Goal: Navigation & Orientation: Find specific page/section

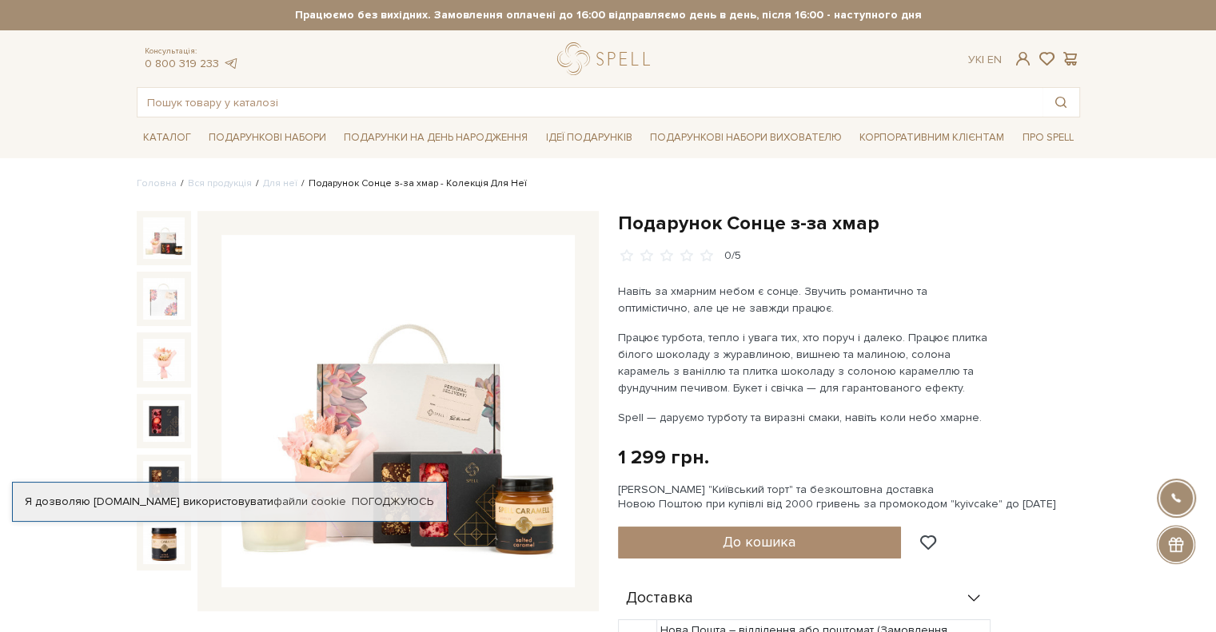
click at [448, 464] on img at bounding box center [397, 411] width 353 height 353
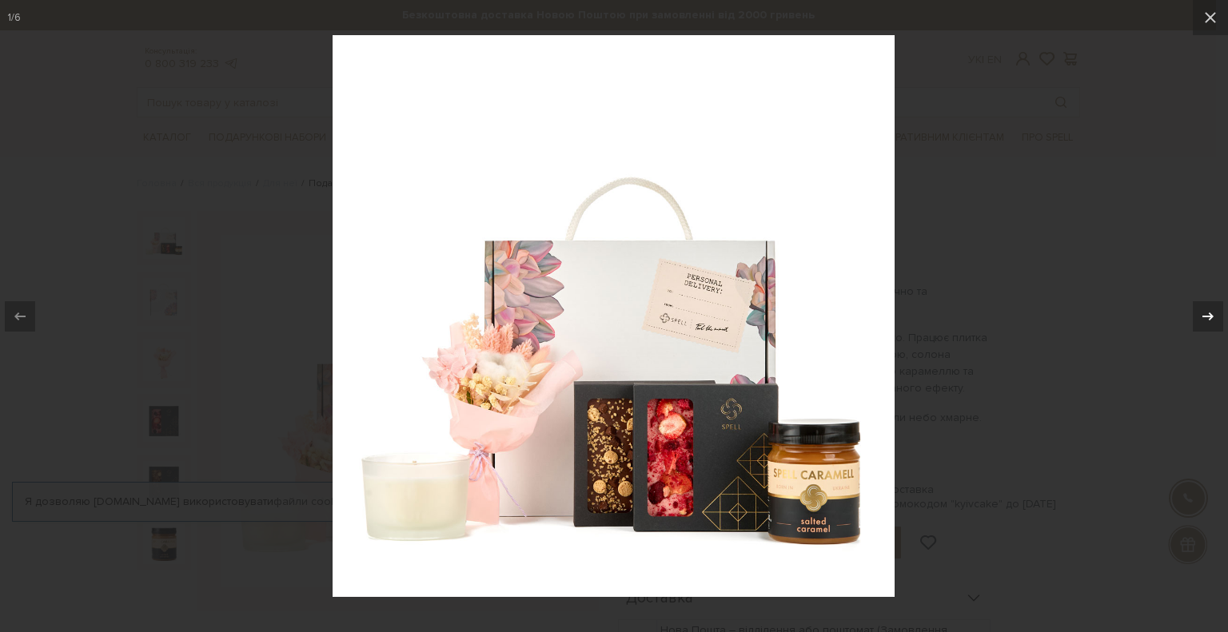
click at [1210, 314] on icon at bounding box center [1207, 316] width 11 height 8
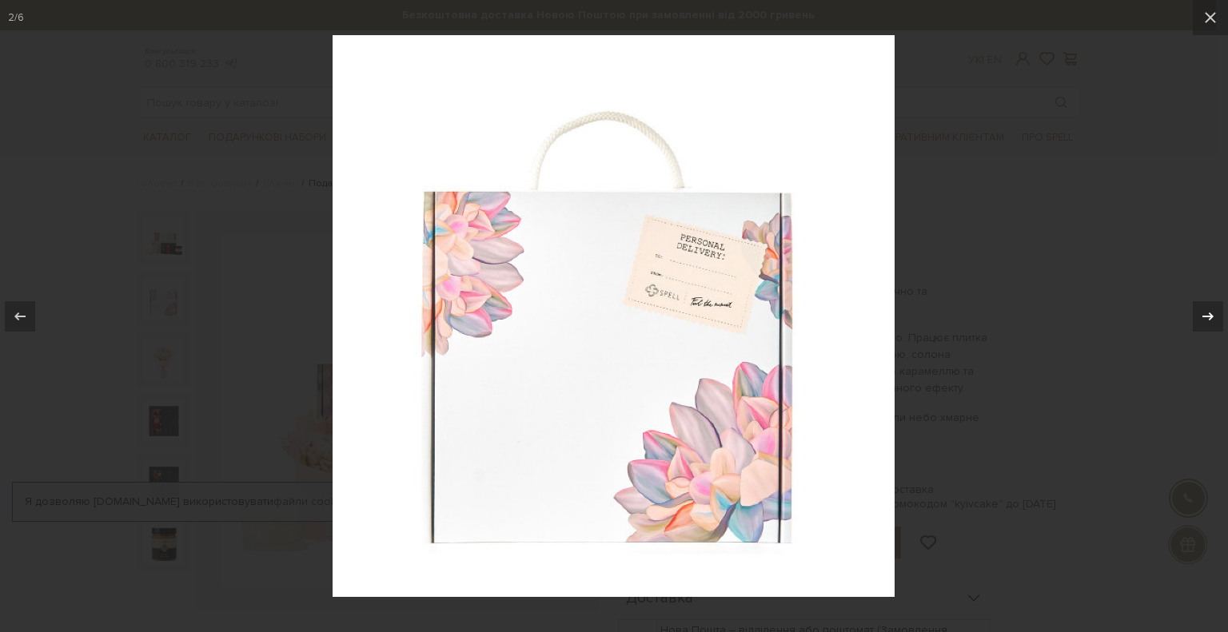
click at [1210, 314] on icon at bounding box center [1207, 316] width 11 height 8
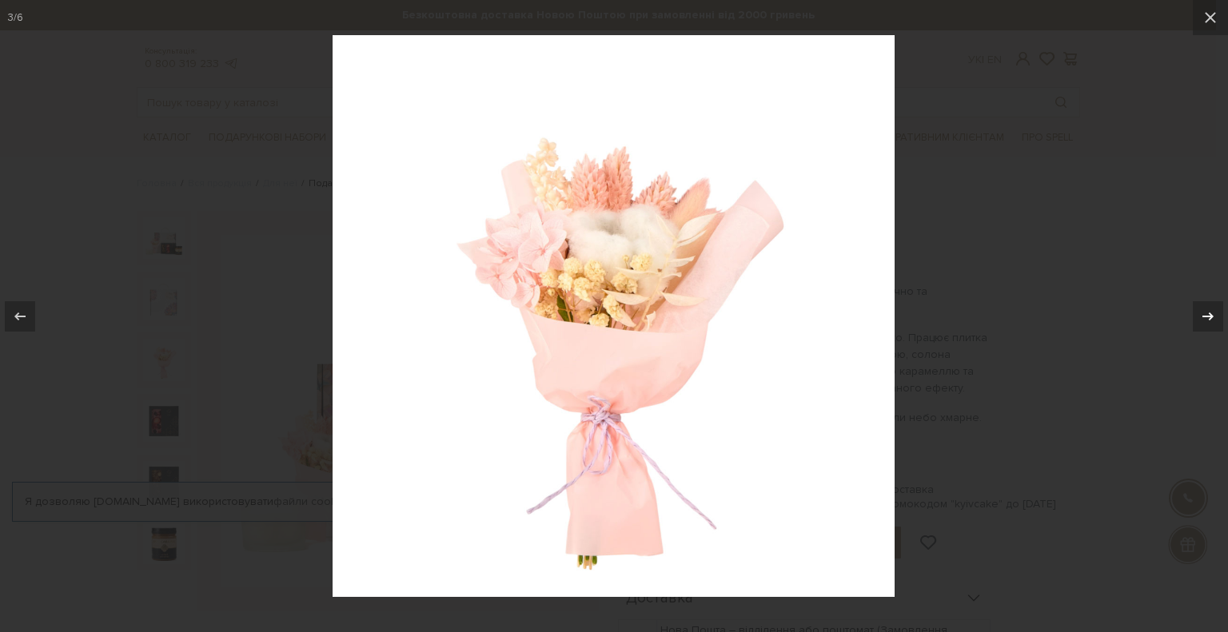
click at [1210, 314] on icon at bounding box center [1207, 316] width 11 height 8
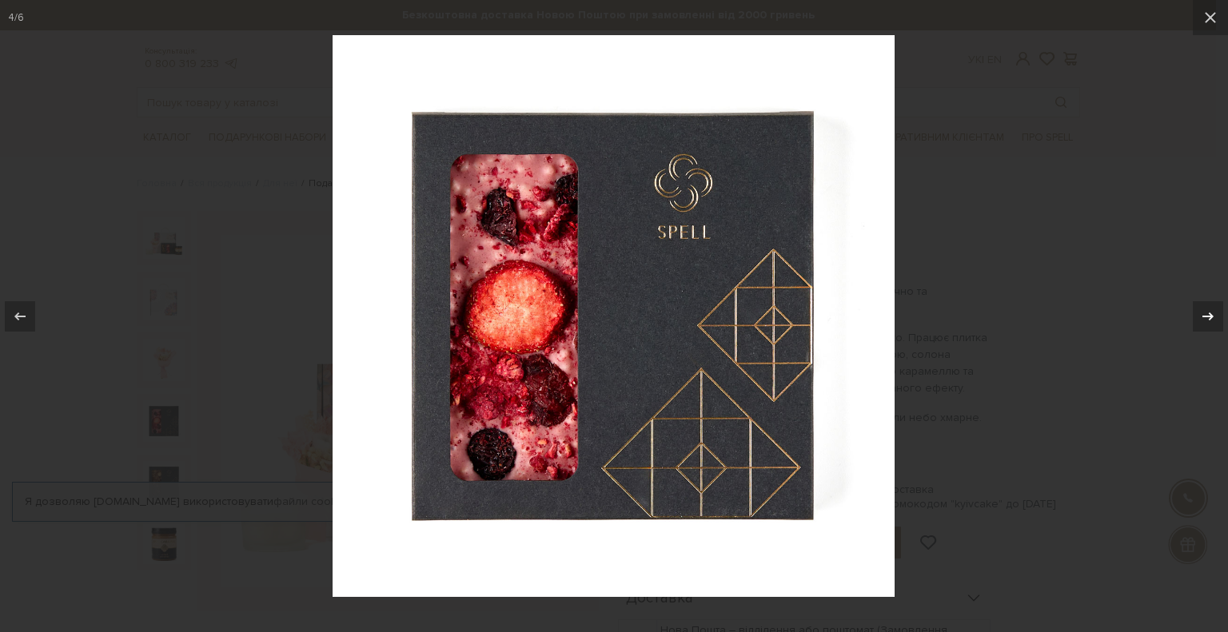
click at [1210, 314] on icon at bounding box center [1207, 316] width 11 height 8
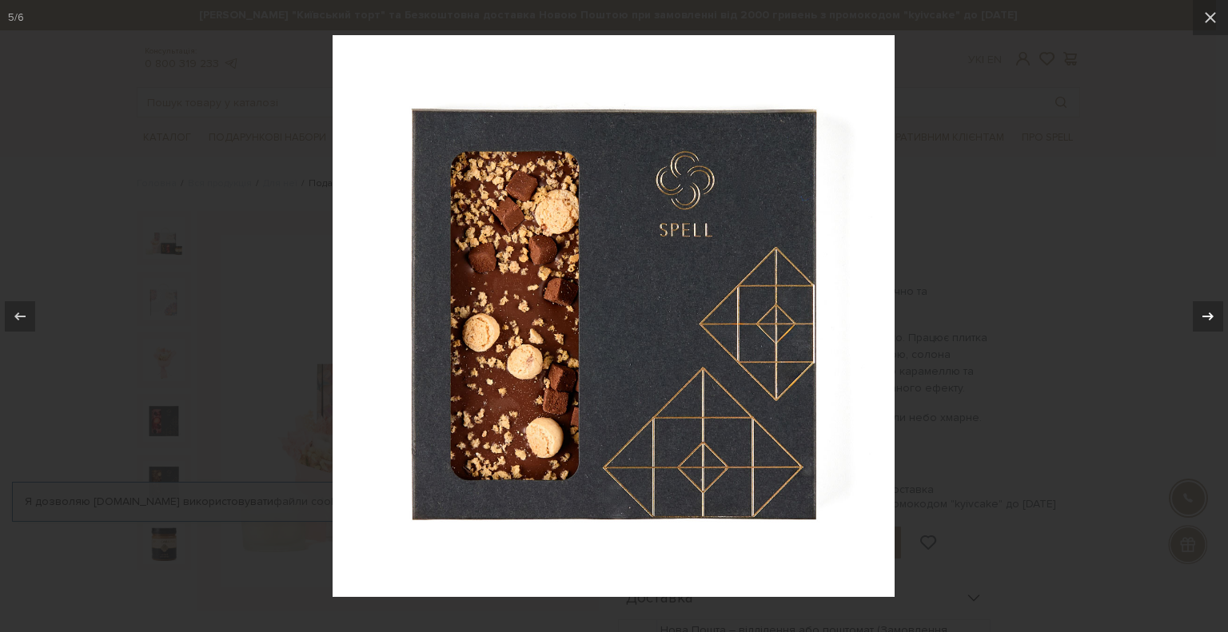
click at [1210, 314] on icon at bounding box center [1207, 316] width 11 height 8
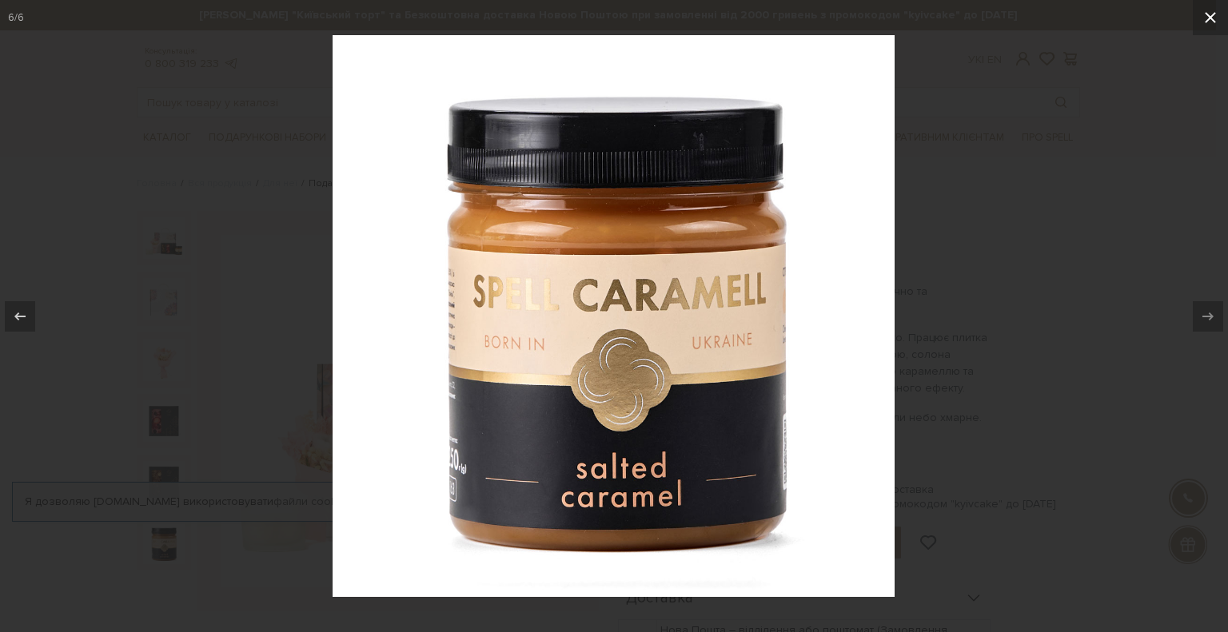
click at [1215, 21] on icon at bounding box center [1210, 17] width 19 height 19
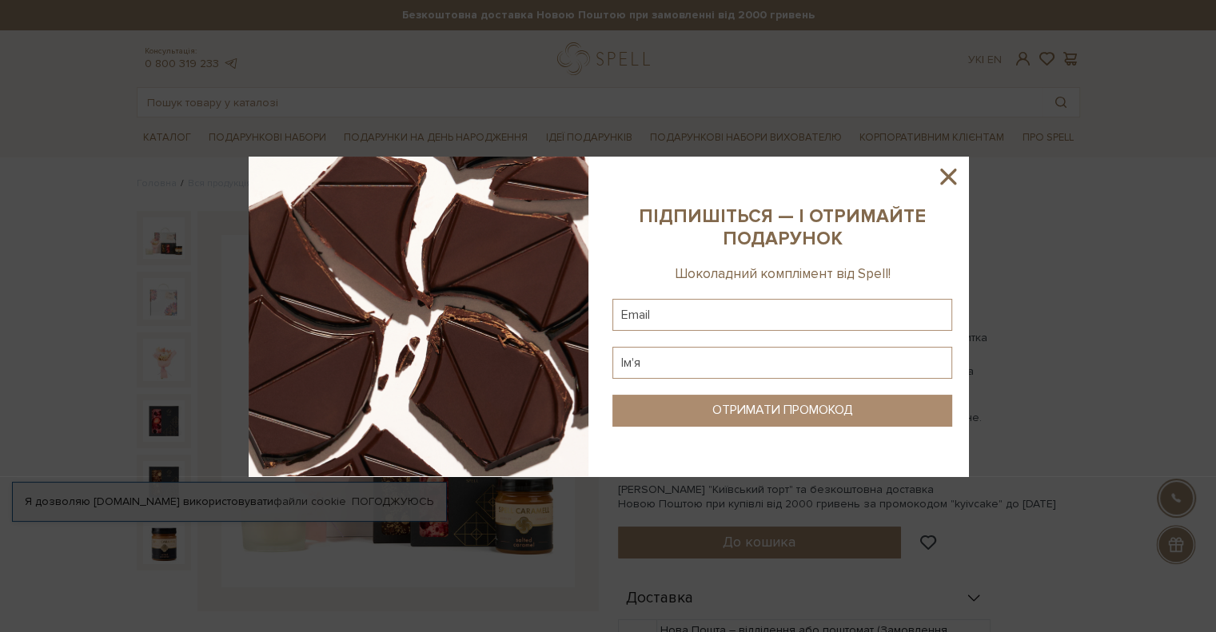
click at [499, 300] on img at bounding box center [419, 317] width 340 height 320
click at [954, 174] on icon at bounding box center [948, 176] width 27 height 27
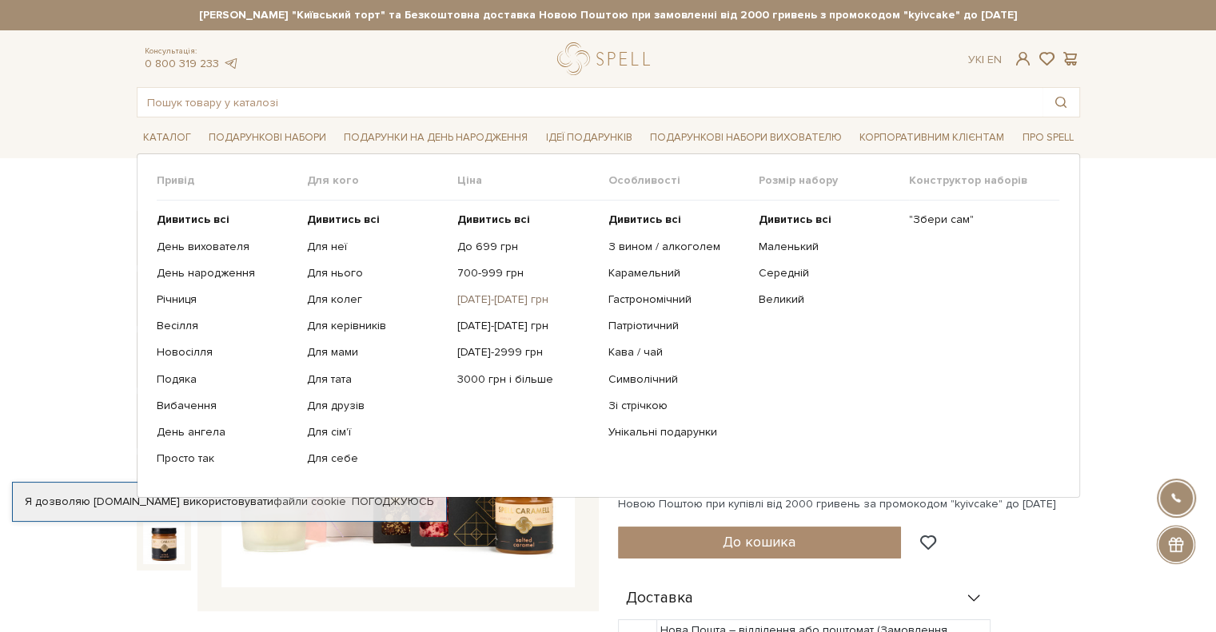
click at [504, 300] on link "[DATE]-[DATE] грн" at bounding box center [526, 300] width 138 height 14
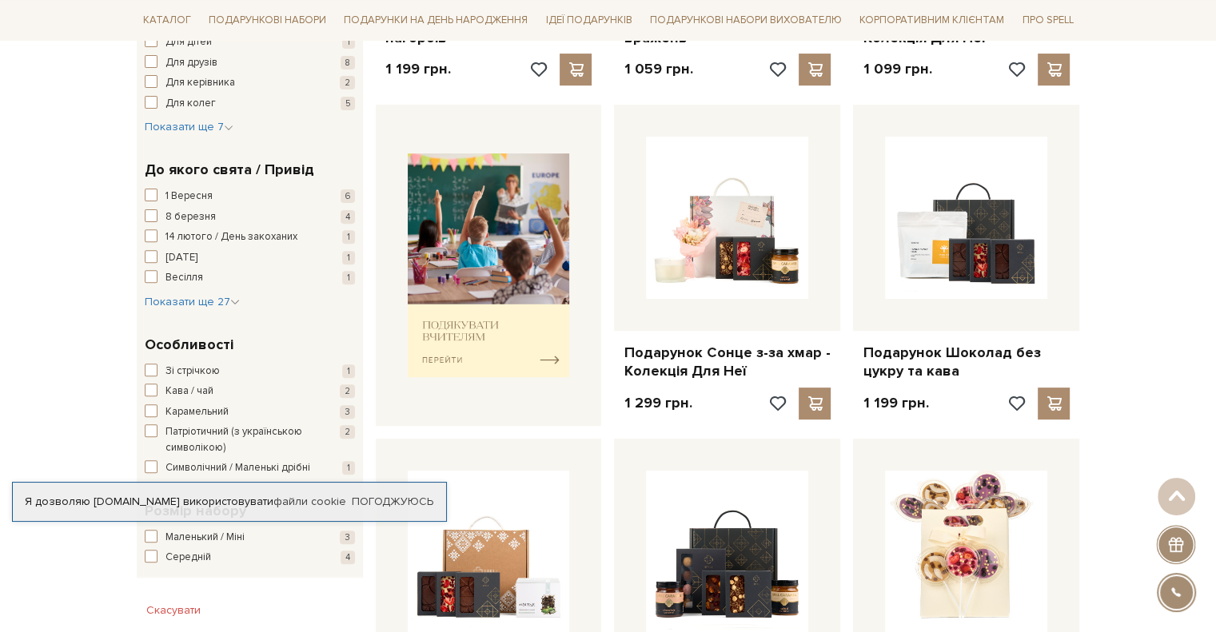
scroll to position [560, 0]
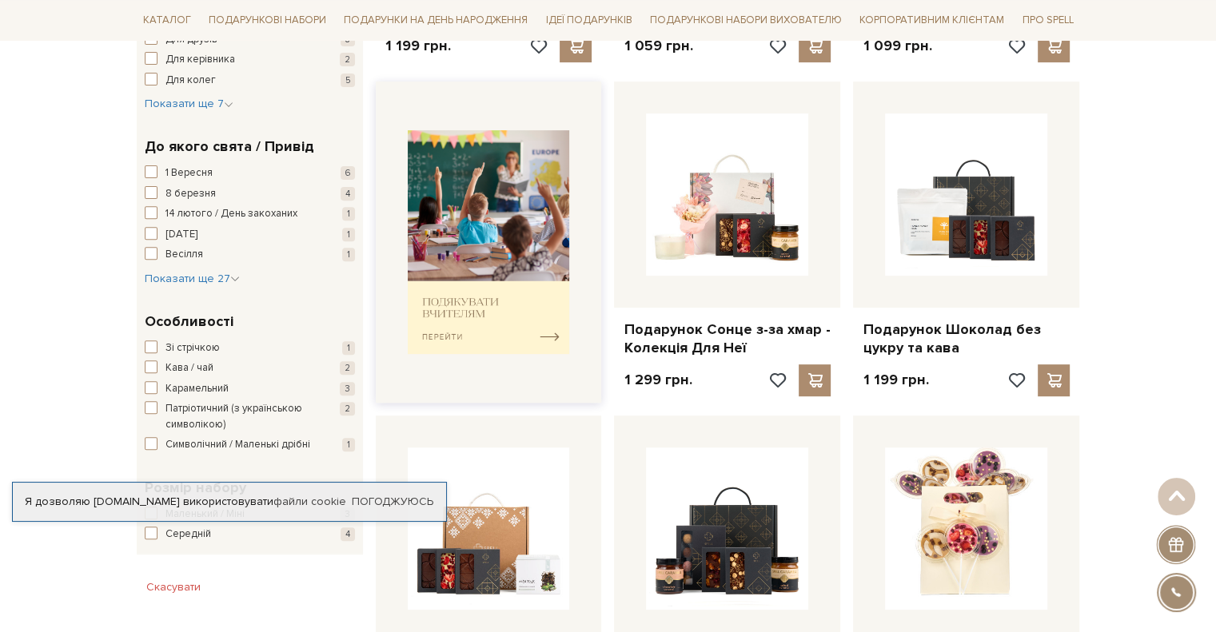
click at [480, 337] on img at bounding box center [489, 242] width 162 height 225
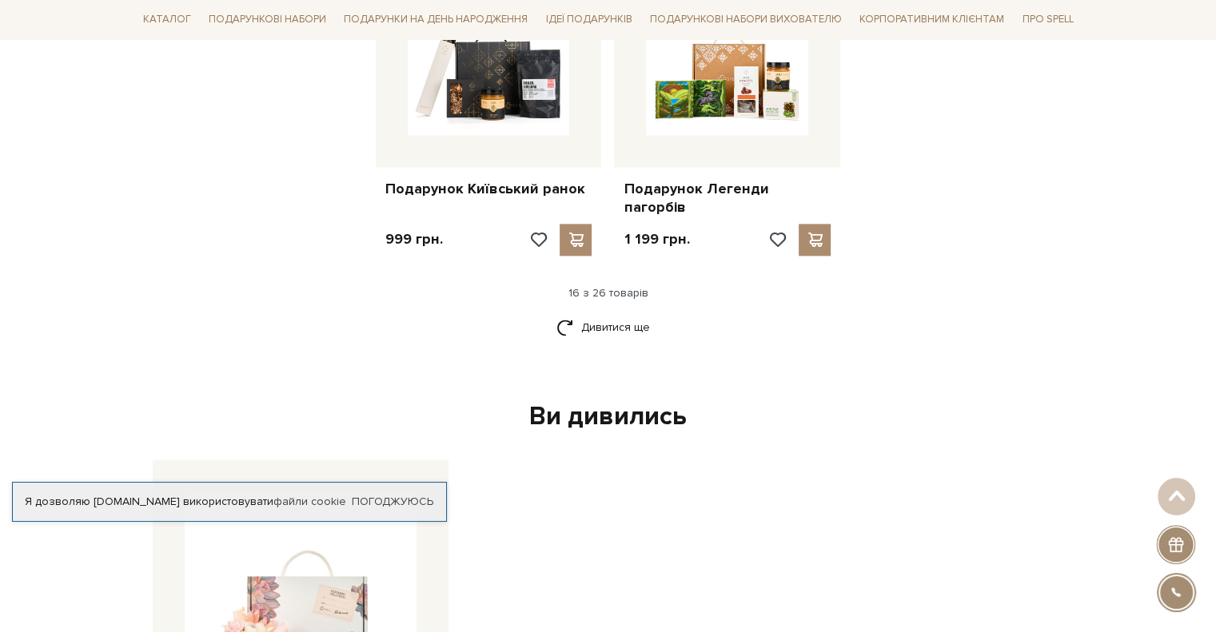
scroll to position [2079, 0]
